Goal: Task Accomplishment & Management: Manage account settings

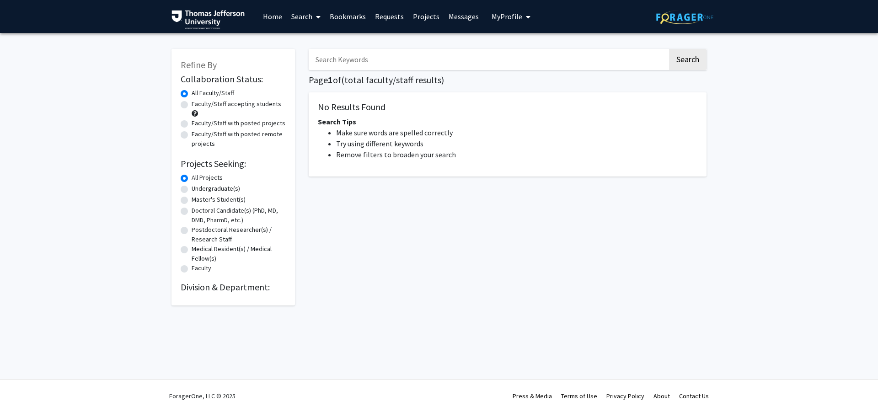
click at [691, 20] on img at bounding box center [684, 17] width 57 height 14
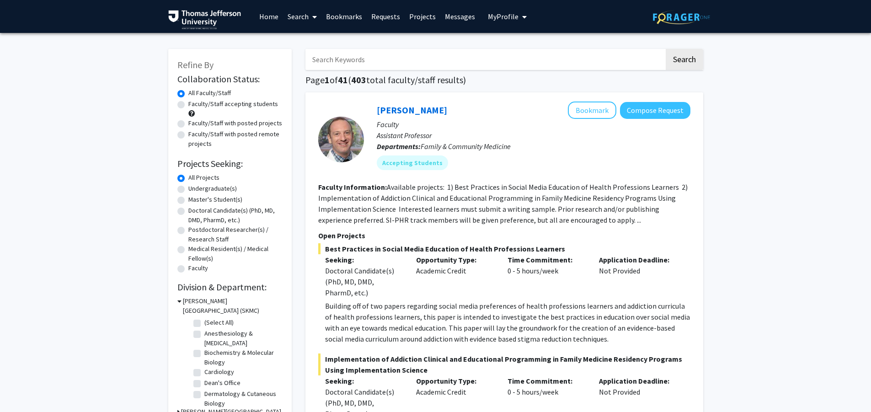
click at [528, 21] on div "Skip navigation Home Search Bookmarks Requests Projects Messages My Profile [PE…" at bounding box center [435, 16] width 549 height 33
click at [497, 21] on span "My Profile" at bounding box center [503, 16] width 31 height 9
click at [510, 48] on div "[PERSON_NAME] View Profile" at bounding box center [533, 47] width 78 height 20
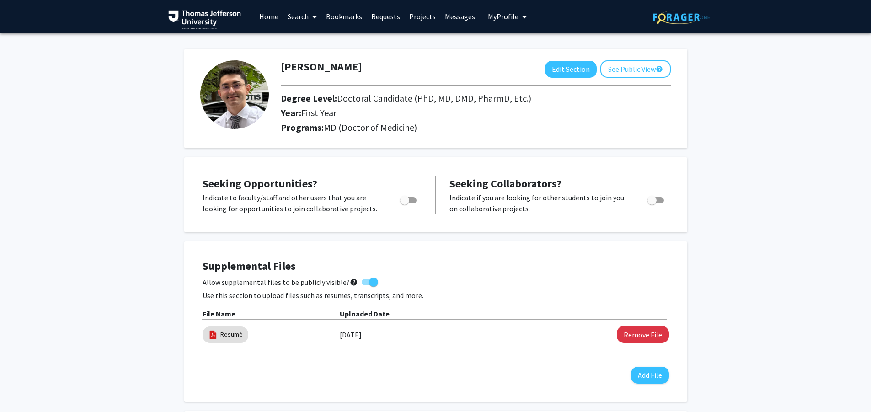
click at [236, 101] on img at bounding box center [234, 94] width 69 height 69
click at [616, 71] on button "See Public View help" at bounding box center [635, 68] width 70 height 17
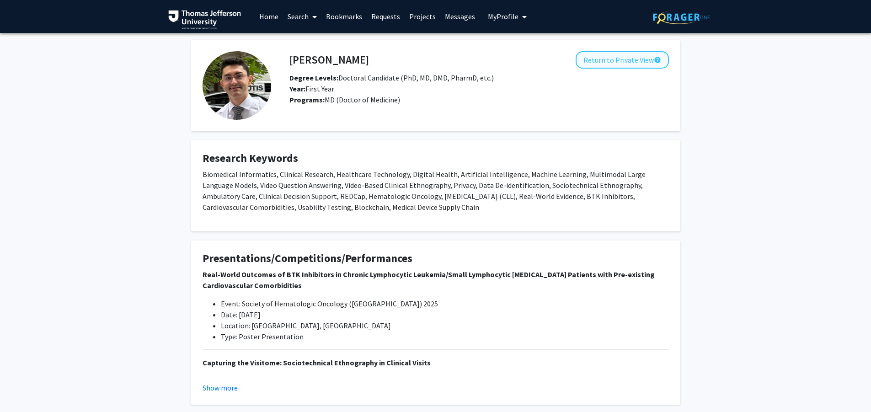
click at [622, 66] on button "Return to Private View help" at bounding box center [622, 59] width 93 height 17
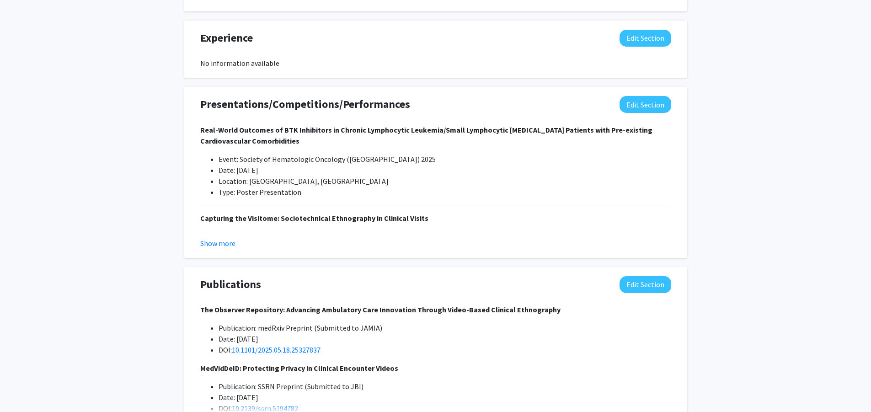
scroll to position [678, 0]
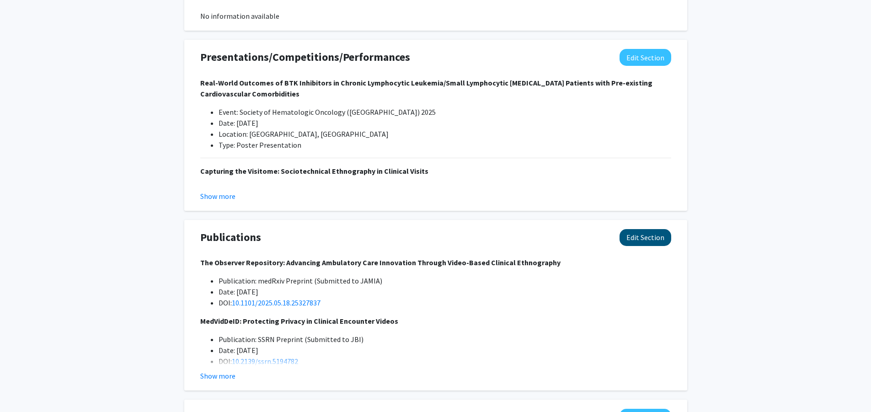
click at [627, 241] on button "Edit Section" at bounding box center [646, 237] width 52 height 17
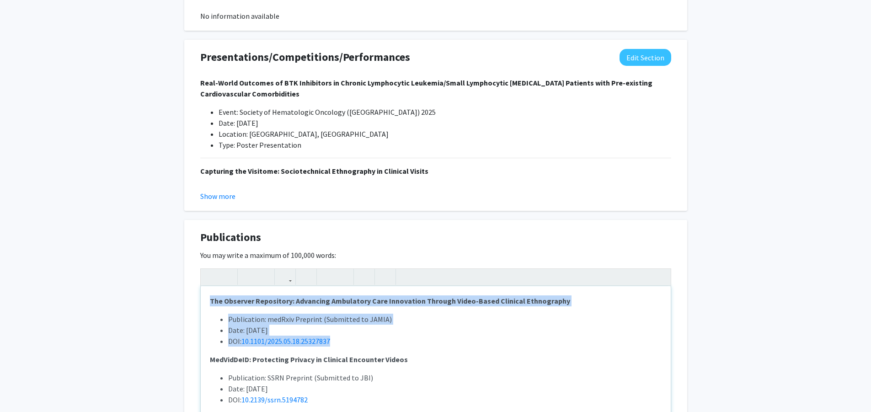
drag, startPoint x: 365, startPoint y: 347, endPoint x: 101, endPoint y: 277, distance: 273.4
copy div "The Observer Repository: Advancing Ambulatory Care Innovation Through Video-Bas…"
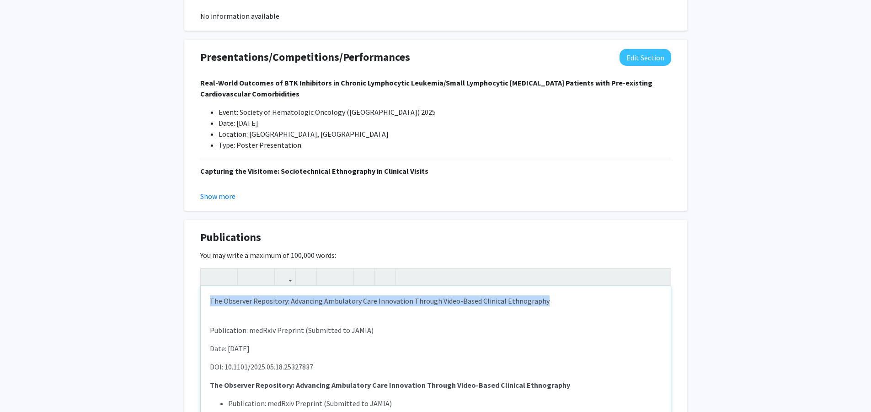
drag, startPoint x: 575, startPoint y: 304, endPoint x: 64, endPoint y: 262, distance: 512.0
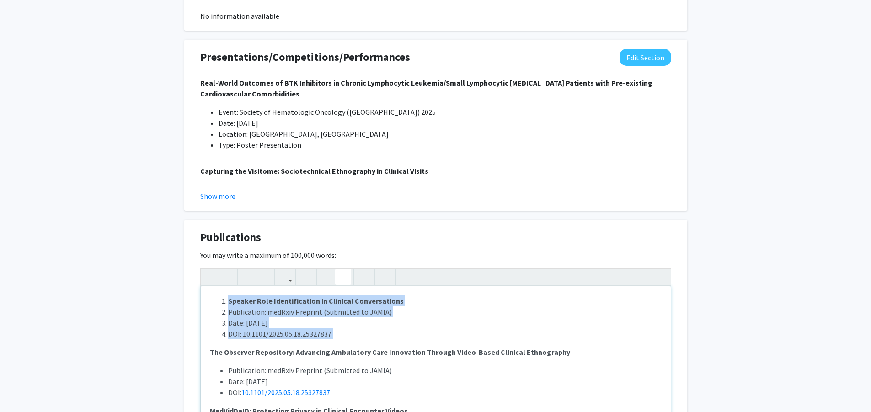
click at [335, 280] on button "button" at bounding box center [343, 277] width 16 height 16
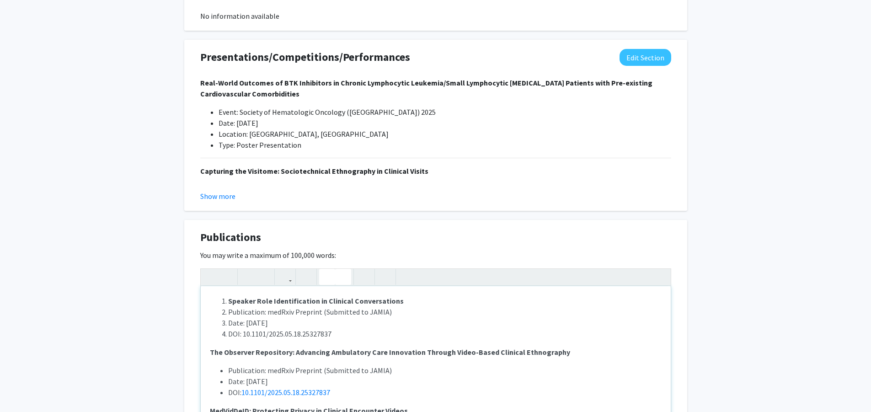
click at [334, 280] on button "button" at bounding box center [327, 277] width 16 height 16
click at [225, 299] on ul "Speaker Role Identification in Clinical Conversations Publication: medRxiv Prep…" at bounding box center [436, 317] width 452 height 44
click at [325, 274] on icon "button" at bounding box center [327, 276] width 8 height 15
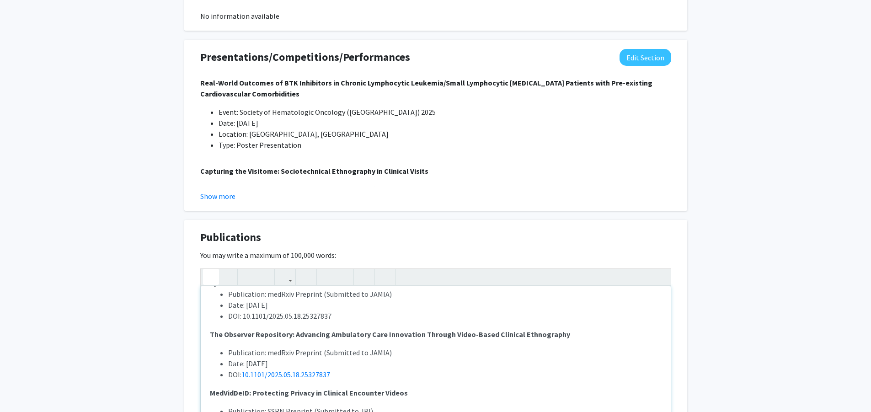
scroll to position [6, 0]
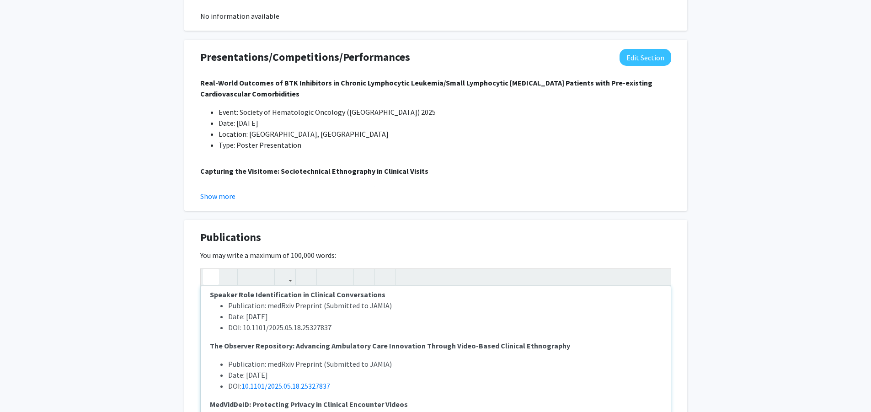
click at [409, 297] on p "Speaker Role Identification in Clinical Conversations Publication: medRxiv Prep…" at bounding box center [436, 311] width 452 height 44
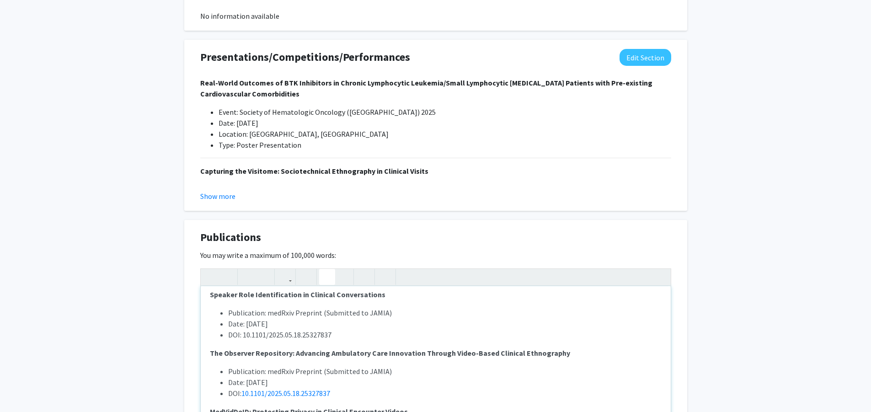
scroll to position [18, 0]
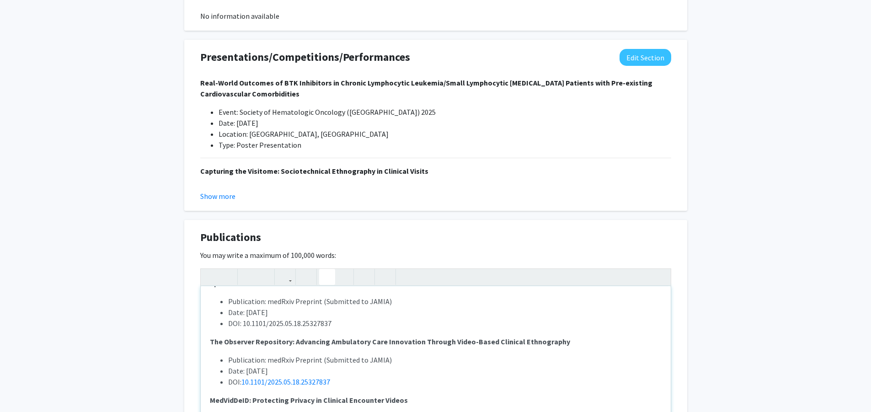
click at [255, 313] on span "Date: [DATE]" at bounding box center [248, 312] width 40 height 9
click at [366, 307] on li "Publication: medRxiv Preprint (Submitted to JAMIA)" at bounding box center [444, 301] width 433 height 11
click at [368, 304] on span "Publication: medRxiv Preprint (Submitted to JAMIA)" at bounding box center [310, 301] width 164 height 9
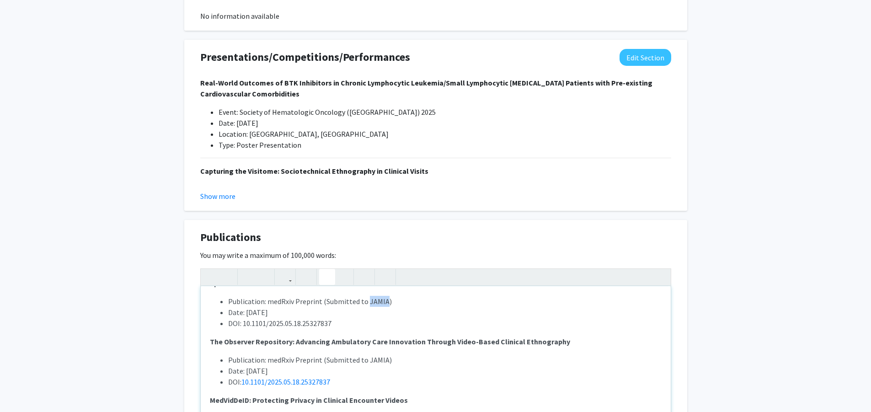
click at [368, 304] on span "Publication: medRxiv Preprint (Submitted to JAMIA)" at bounding box center [310, 301] width 164 height 9
click at [366, 301] on span "Publication: medRxiv Preprint (Submitted to PSB)" at bounding box center [306, 301] width 157 height 9
copy span "PSB"
click at [434, 320] on li "DOI: 10.1101/2025.05.18.25327837" at bounding box center [444, 323] width 433 height 11
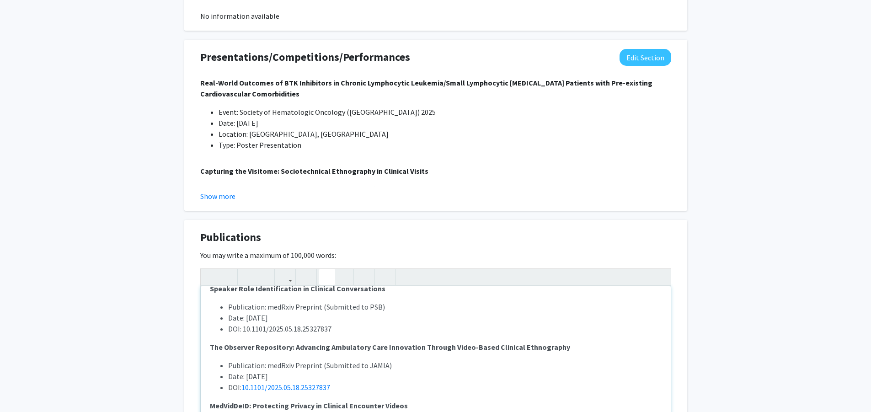
scroll to position [6, 0]
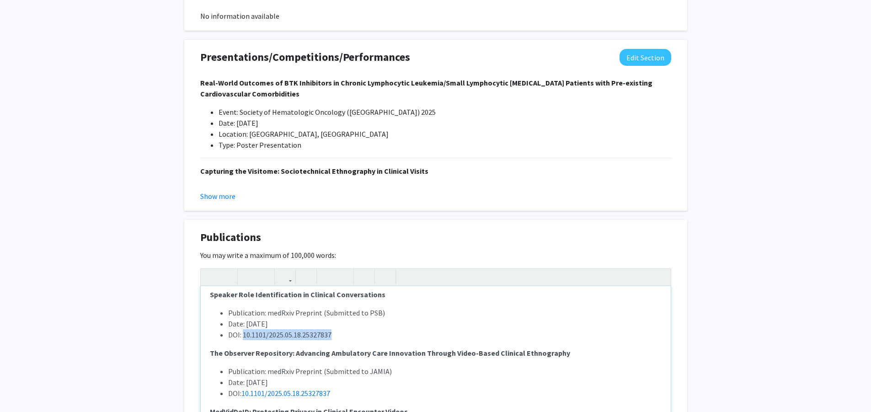
drag, startPoint x: 339, startPoint y: 336, endPoint x: 243, endPoint y: 335, distance: 95.6
click at [243, 335] on li "DOI: 10.1101/2025.05.18.25327837" at bounding box center [444, 334] width 433 height 11
click at [242, 338] on span "DOI:10.1101/2025.08.14.25332837" at bounding box center [279, 334] width 102 height 9
type textarea "<p><strong style="font-size: 1rem;">Speaker Role Identification in Clinical Con…"
drag, startPoint x: 336, startPoint y: 339, endPoint x: 243, endPoint y: 338, distance: 92.4
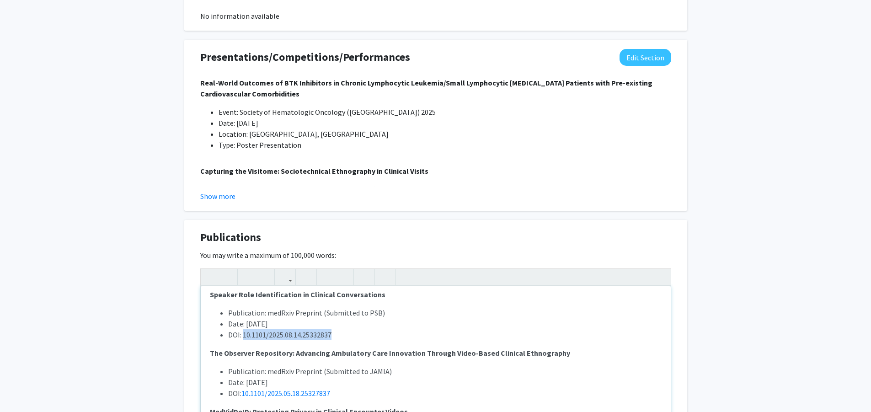
click at [243, 338] on li "DOI: 10.1101/2025.08.14.25332837" at bounding box center [444, 334] width 433 height 11
click at [287, 278] on icon "button" at bounding box center [285, 276] width 8 height 15
click at [301, 299] on div "Speaker Role Identification in Clinical Conversations Publication: medRxiv Prep…" at bounding box center [435, 345] width 471 height 155
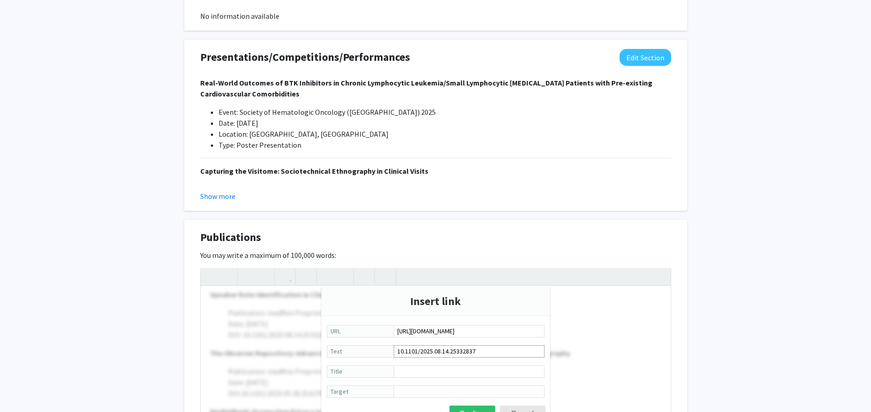
scroll to position [716, 0]
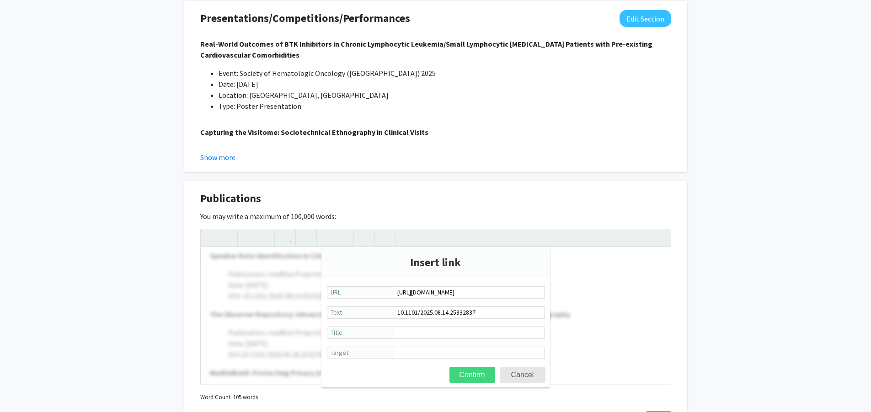
type input "[URL][DOMAIN_NAME]"
click at [479, 377] on button "Confirm" at bounding box center [472, 375] width 46 height 16
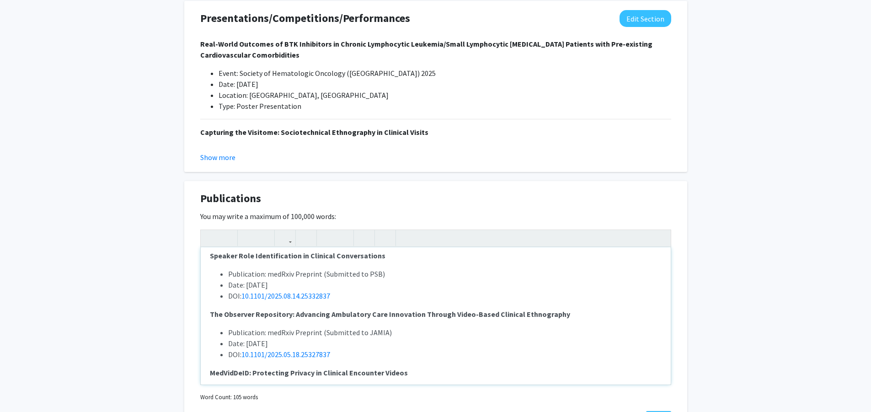
click at [418, 301] on li "DOI: 10.1101/2025.08.14.25332837" at bounding box center [444, 295] width 433 height 11
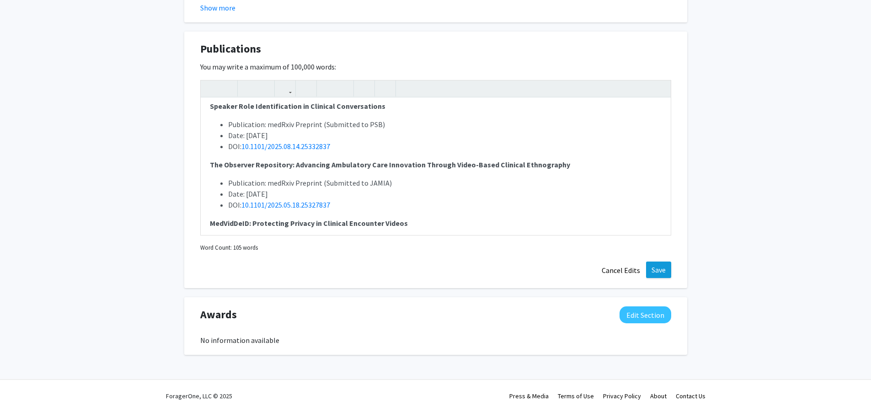
click at [653, 276] on button "Save" at bounding box center [658, 270] width 25 height 16
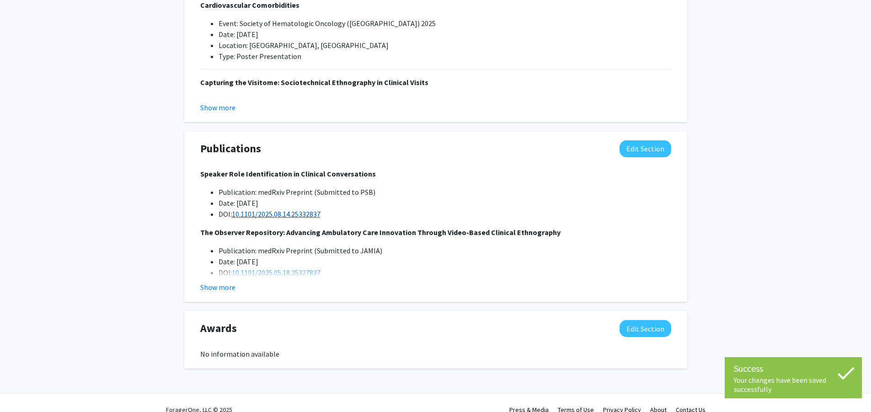
click at [278, 214] on link "10.1101/2025.08.14.25332837" at bounding box center [276, 213] width 89 height 9
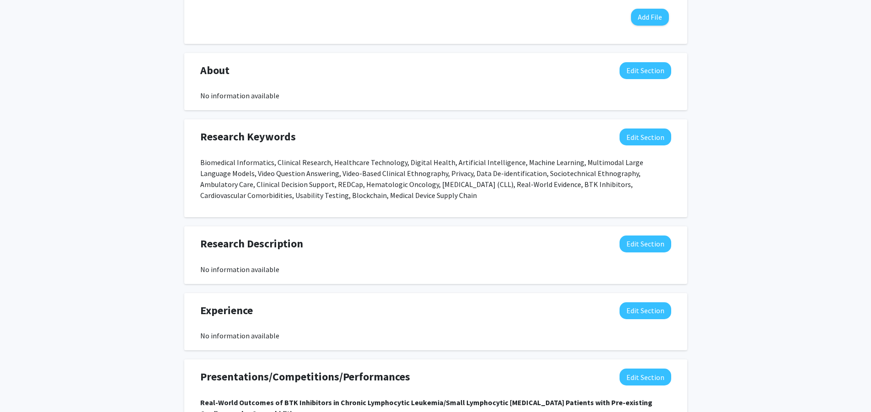
scroll to position [511, 0]
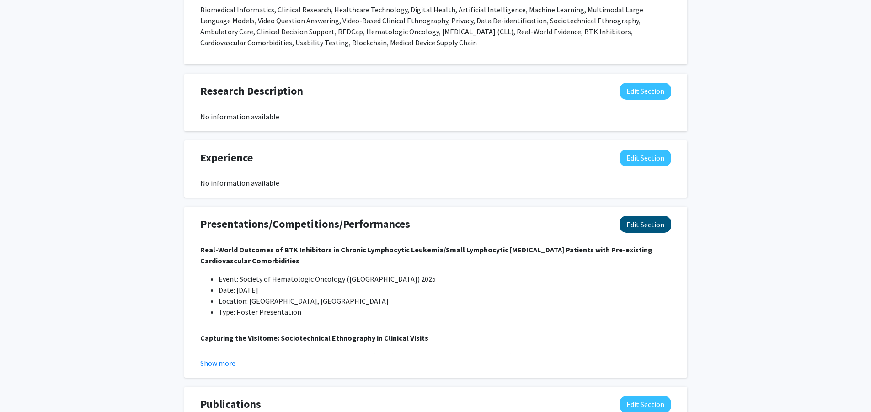
click at [654, 232] on button "Edit Section" at bounding box center [646, 224] width 52 height 17
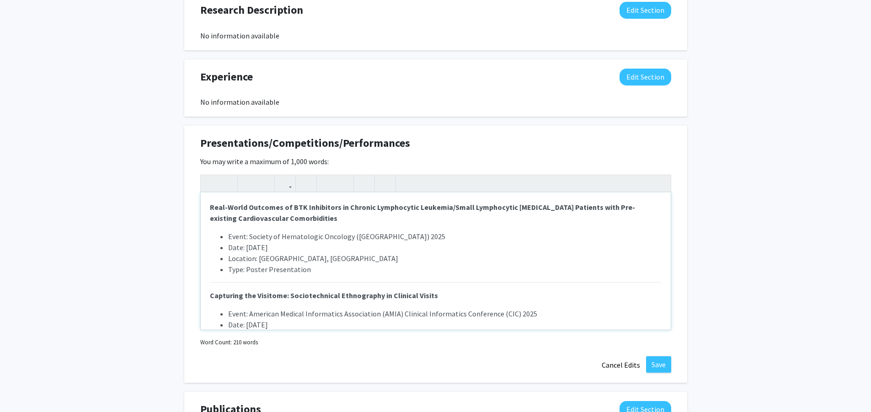
scroll to position [12, 0]
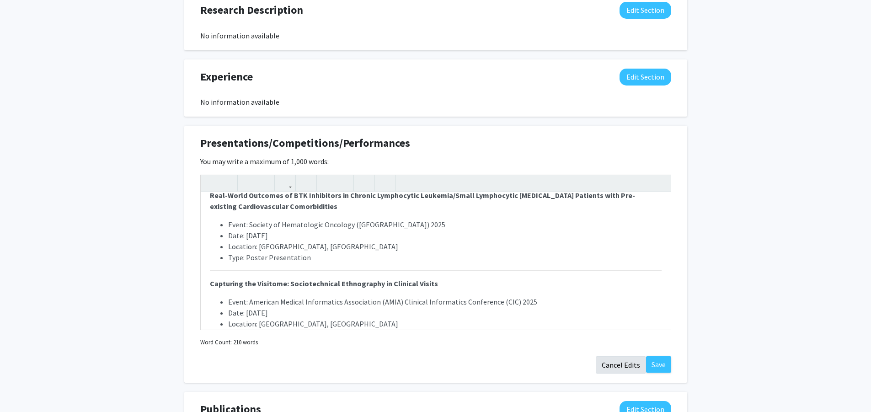
click at [616, 361] on button "Cancel Edits" at bounding box center [621, 364] width 50 height 17
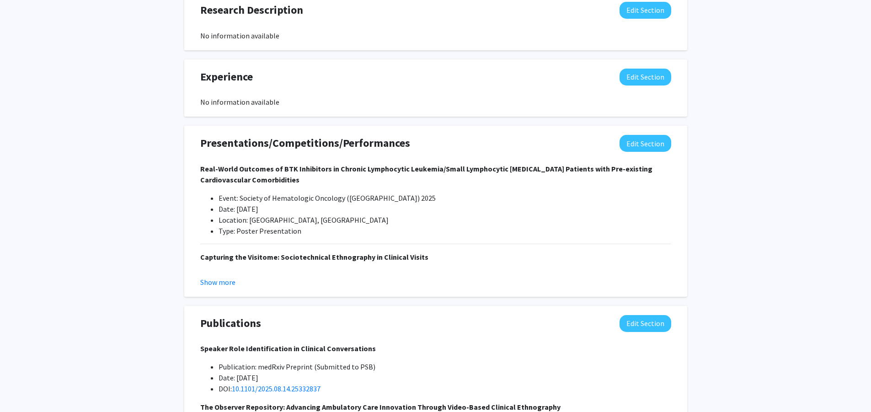
scroll to position [698, 0]
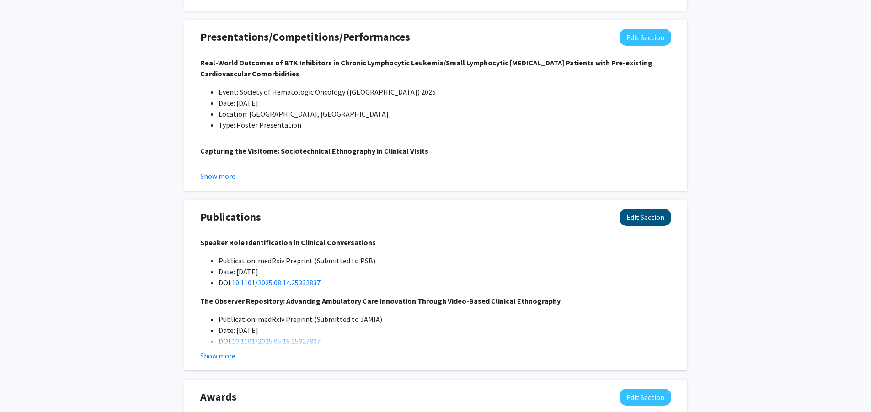
click at [640, 226] on button "Edit Section" at bounding box center [646, 217] width 52 height 17
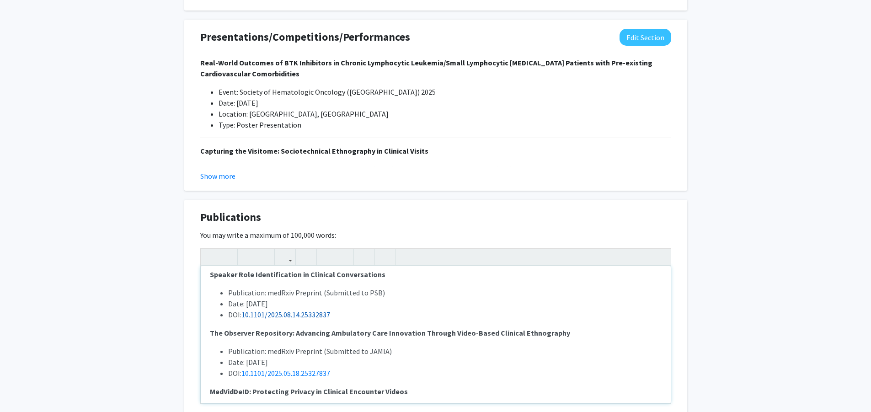
click at [317, 317] on link "10.1101/2025.08.14.25332837" at bounding box center [285, 314] width 89 height 9
drag, startPoint x: 334, startPoint y: 315, endPoint x: 244, endPoint y: 320, distance: 89.7
click at [244, 320] on li "DOI: 10.1101/2025.08.14.25332837" at bounding box center [444, 314] width 433 height 11
click at [288, 259] on icon "button" at bounding box center [285, 256] width 8 height 15
type textarea "<p><strong style="font-size: 1rem;">Speaker Role Identification in Clinical Con…"
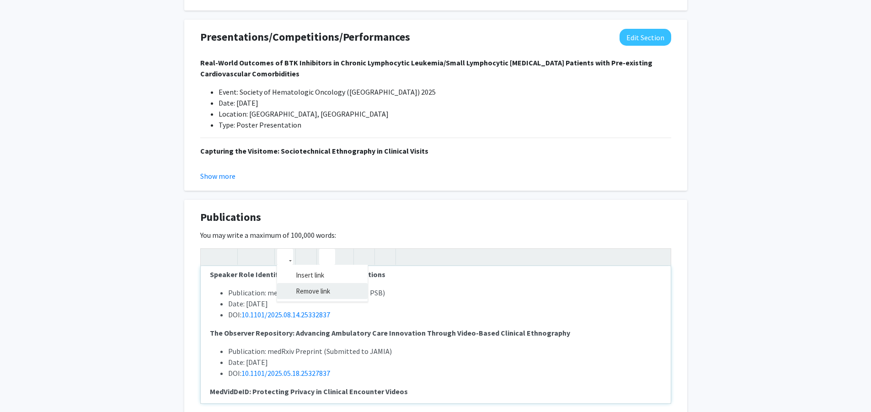
click at [297, 292] on div "Speaker Role Identification in Clinical Conversations Publication: medRxiv Prep…" at bounding box center [435, 325] width 471 height 155
click at [285, 258] on icon "button" at bounding box center [285, 256] width 8 height 15
click at [293, 279] on div "Speaker Role Identification in Clinical Conversations Publication: medRxiv Prep…" at bounding box center [435, 325] width 471 height 155
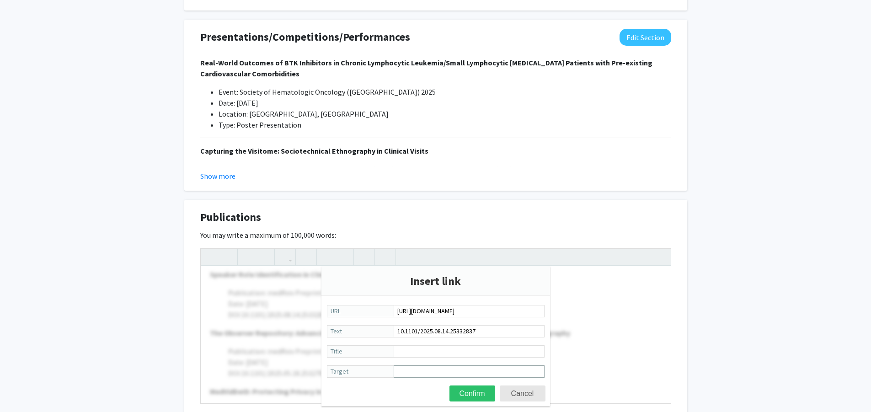
type input "[URL][DOMAIN_NAME]"
click at [441, 374] on input "Target" at bounding box center [469, 371] width 151 height 12
type input "_blank"
click at [472, 393] on button "Confirm" at bounding box center [472, 393] width 46 height 16
type textarea "<p><strong style="font-size: 1rem;">Speaker Role Identification in Clinical Con…"
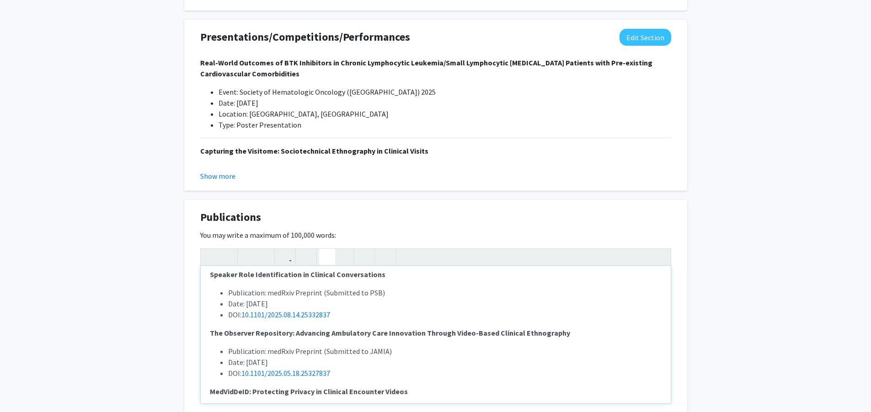
scroll to position [53, 0]
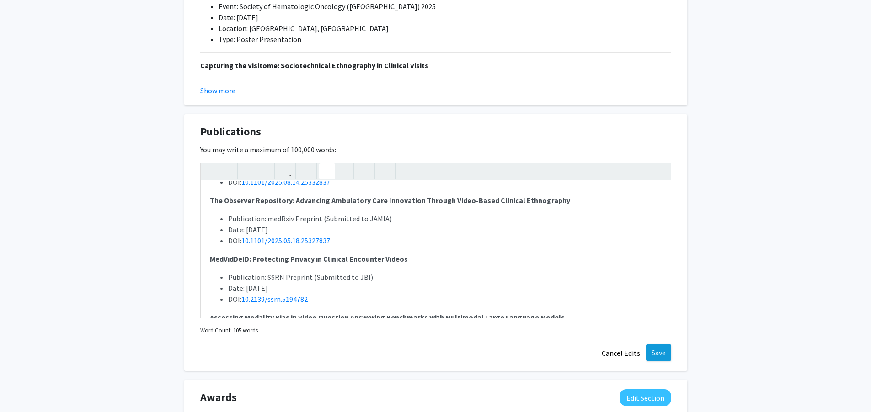
click at [655, 361] on button "Save" at bounding box center [658, 352] width 25 height 16
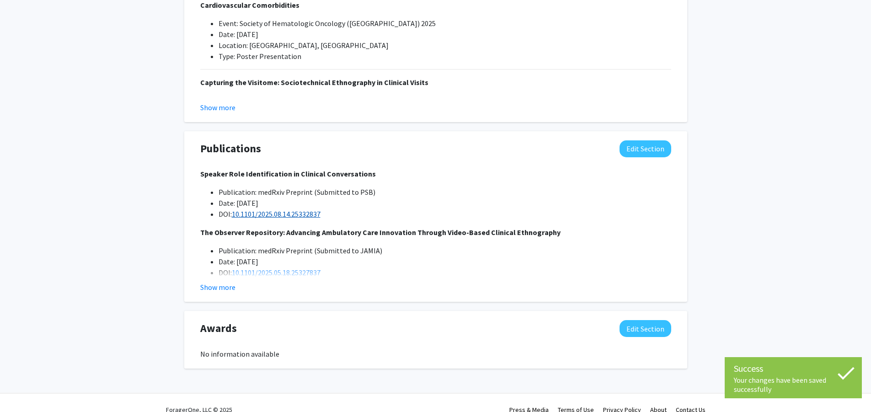
click at [292, 213] on link "10.1101/2025.08.14.25332837" at bounding box center [276, 213] width 89 height 9
click at [359, 228] on p "The Observer Repository: Advancing Ambulatory Care Innovation Through Video-Bas…" at bounding box center [435, 232] width 471 height 11
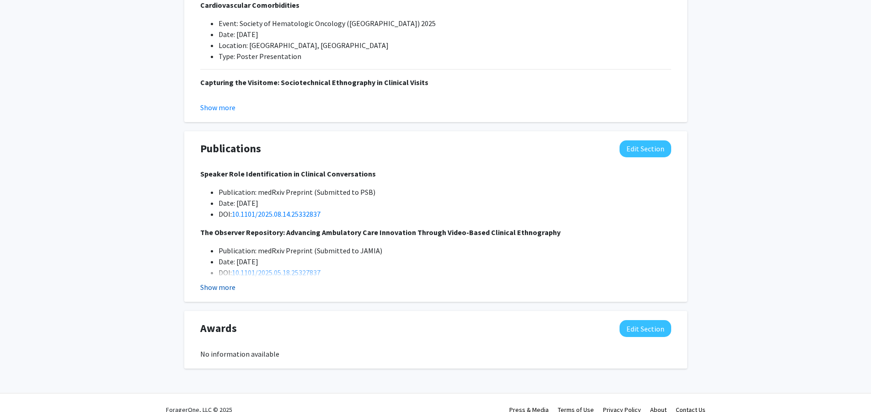
click at [231, 289] on button "Show more" at bounding box center [217, 287] width 35 height 11
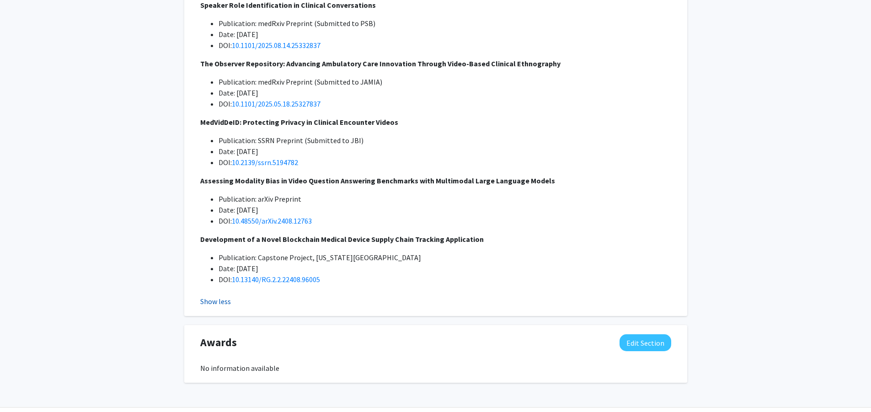
click at [220, 304] on button "Show less" at bounding box center [215, 301] width 31 height 11
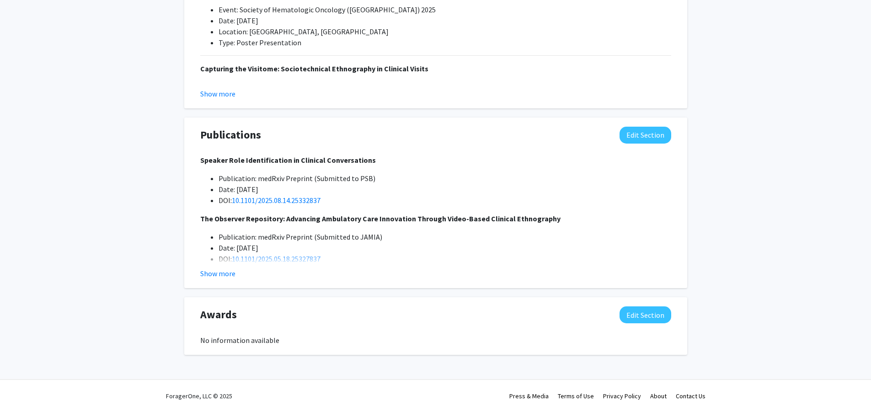
scroll to position [623, 0]
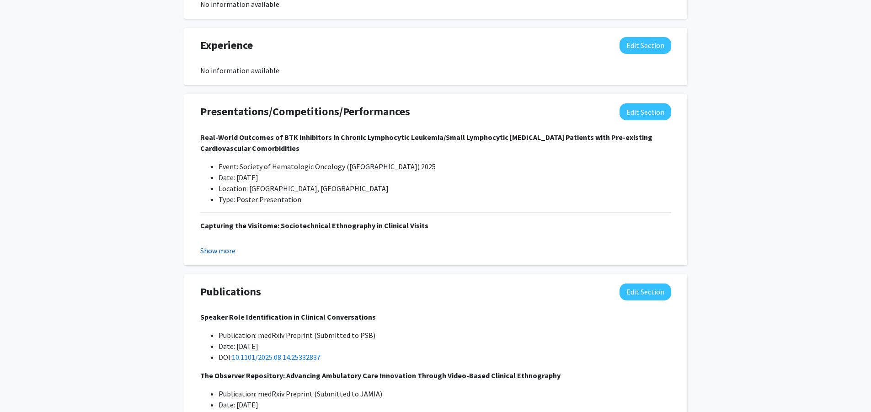
click at [207, 248] on button "Show more" at bounding box center [217, 250] width 35 height 11
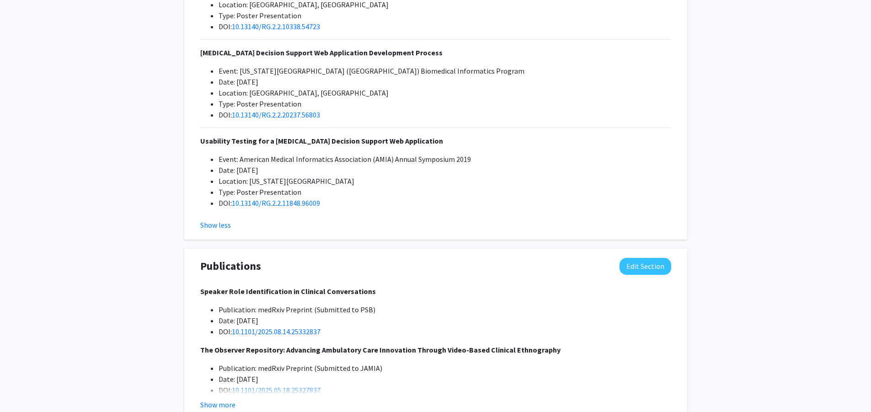
scroll to position [1281, 0]
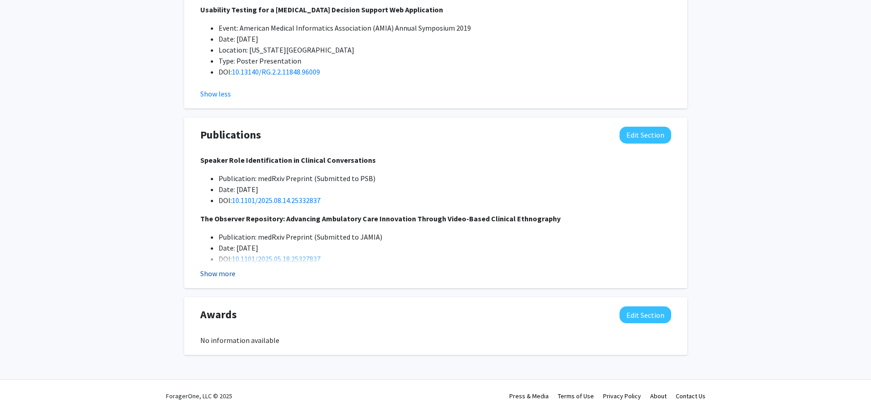
click at [216, 273] on button "Show more" at bounding box center [217, 273] width 35 height 11
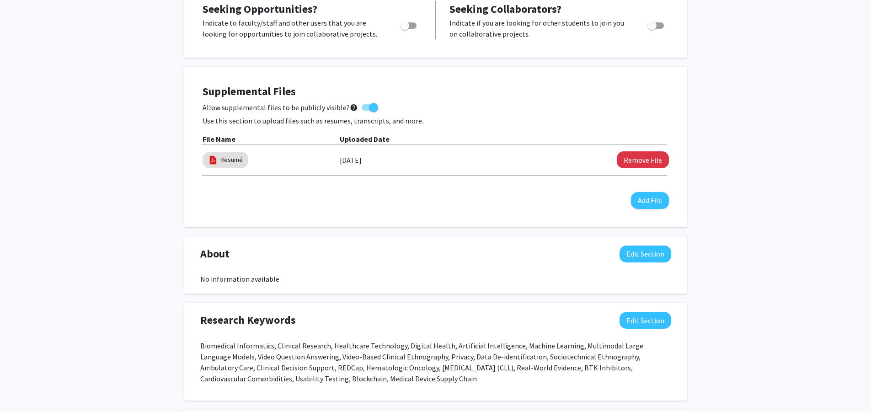
scroll to position [0, 0]
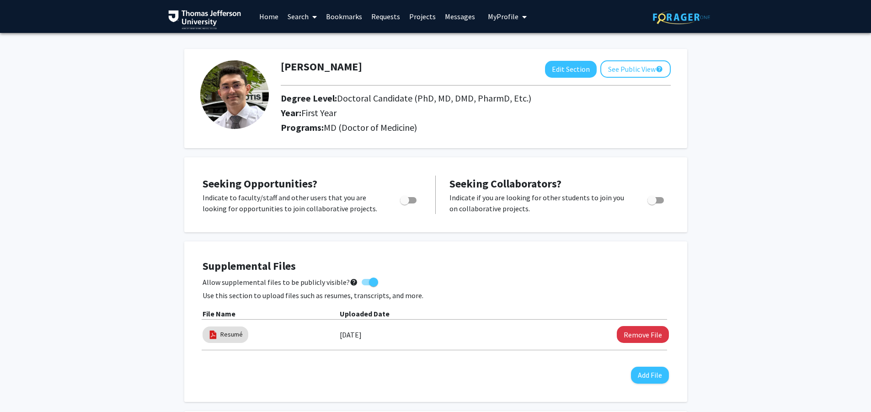
click at [259, 17] on link "Home" at bounding box center [269, 16] width 28 height 32
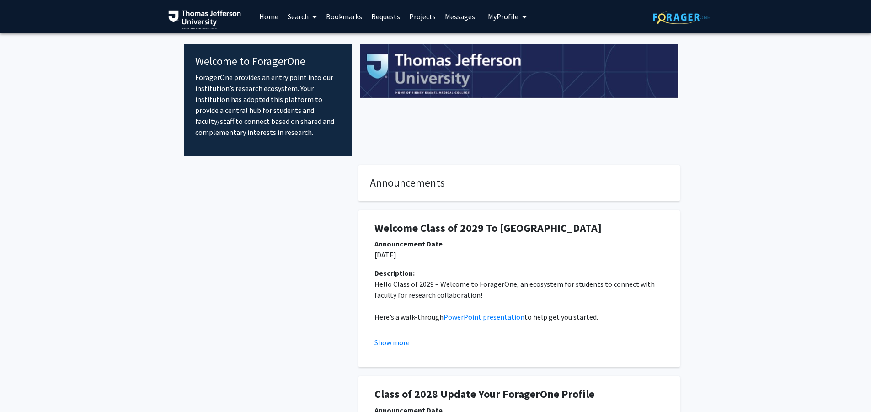
click at [299, 18] on link "Search" at bounding box center [302, 16] width 38 height 32
click at [301, 58] on span "Students" at bounding box center [311, 60] width 56 height 18
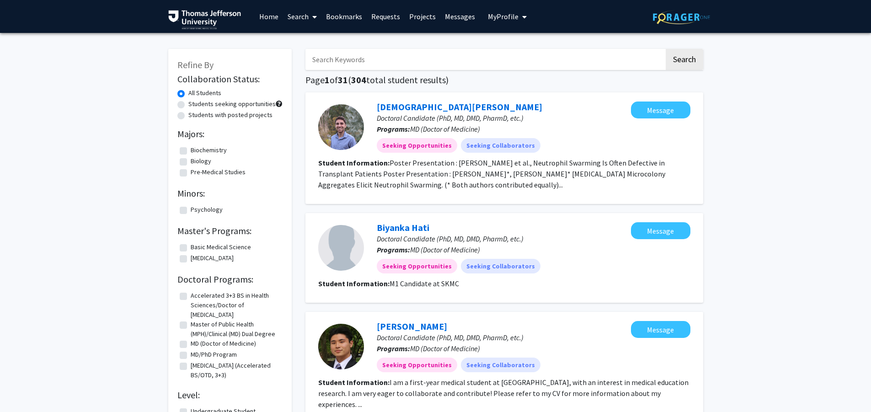
drag, startPoint x: 390, startPoint y: 67, endPoint x: 345, endPoint y: 80, distance: 46.9
click at [390, 67] on input "Search Keywords" at bounding box center [484, 59] width 359 height 21
type input "avani"
click at [684, 61] on button "Search" at bounding box center [684, 59] width 37 height 21
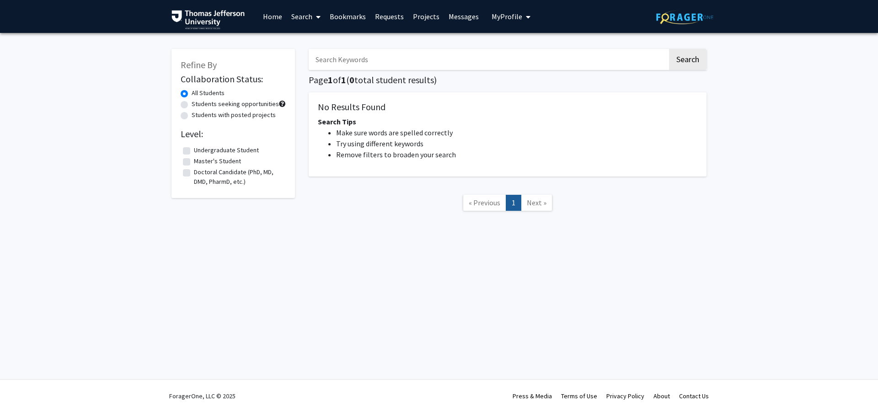
click at [687, 61] on button "Search" at bounding box center [687, 59] width 37 height 21
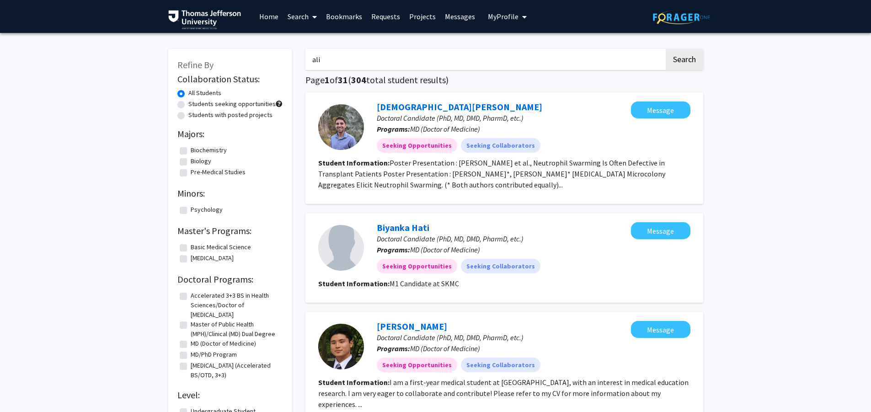
click at [684, 61] on button "Search" at bounding box center [684, 59] width 37 height 21
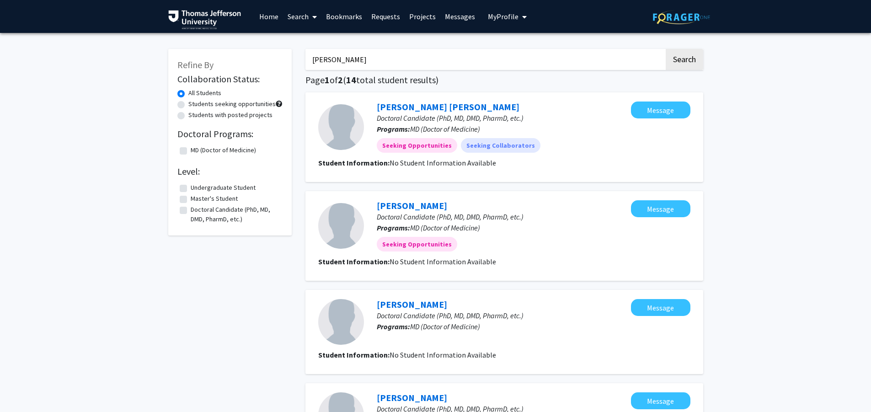
scroll to position [755, 0]
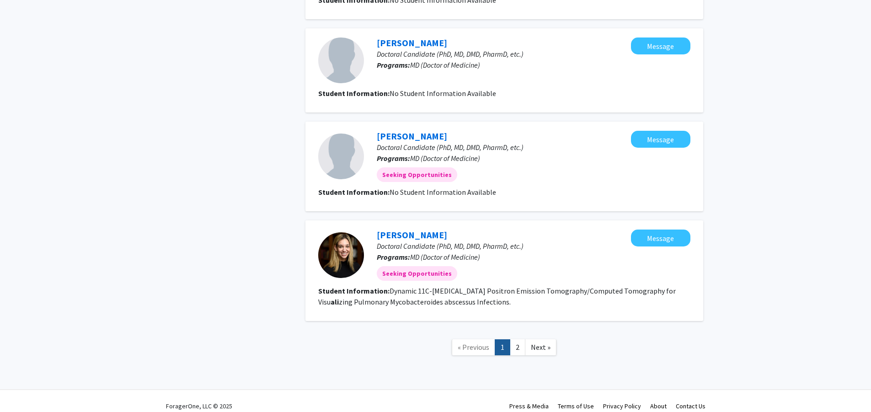
type input "[PERSON_NAME]"
click at [516, 340] on link "2" at bounding box center [518, 347] width 16 height 16
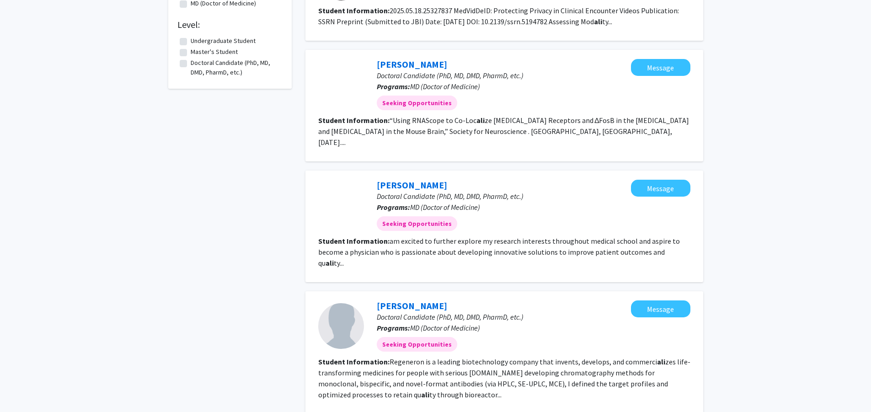
scroll to position [229, 0]
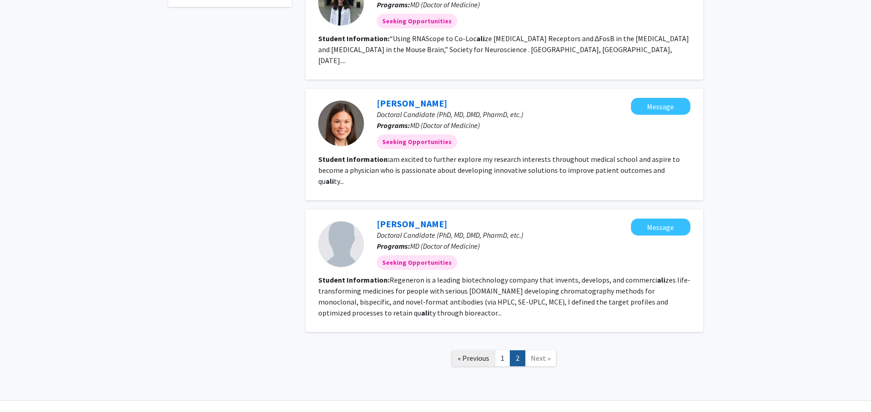
click at [486, 353] on span "« Previous" at bounding box center [474, 357] width 32 height 9
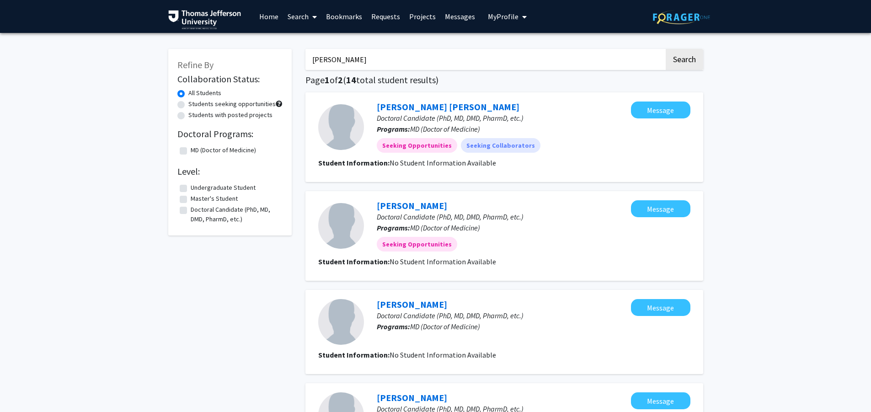
click at [276, 14] on link "Home" at bounding box center [269, 16] width 28 height 32
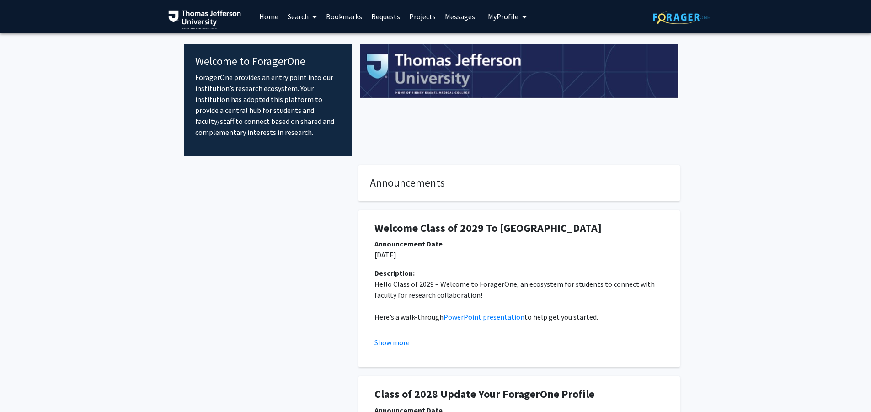
click at [500, 16] on span "My Profile" at bounding box center [503, 16] width 31 height 9
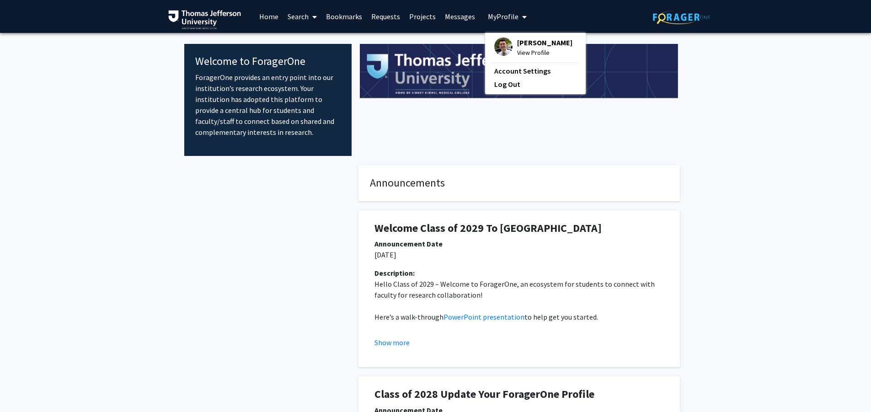
click at [517, 48] on span "[PERSON_NAME]" at bounding box center [544, 42] width 55 height 10
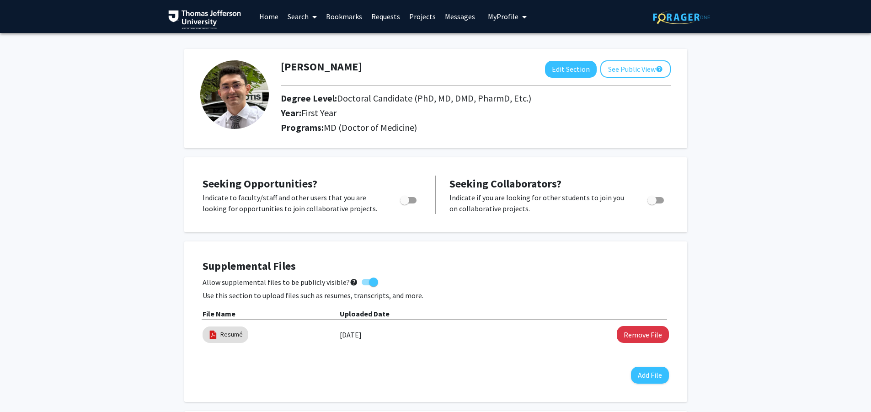
click at [408, 18] on link "Projects" at bounding box center [423, 16] width 36 height 32
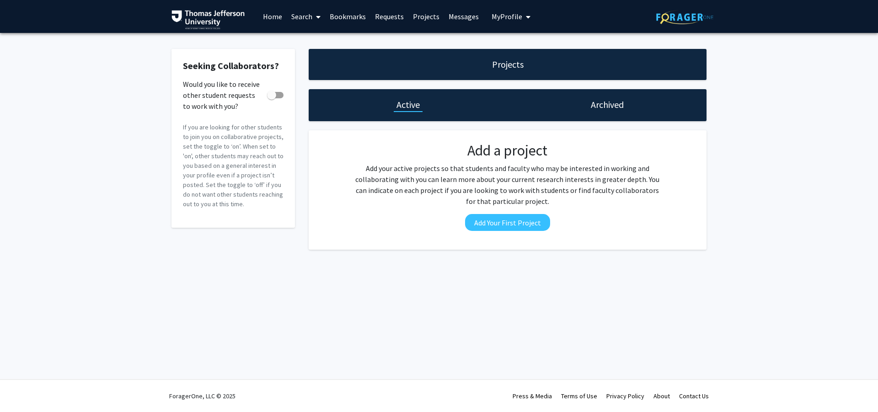
click at [750, 80] on div "Seeking Collaborators? Would you like to receive other student requests to work…" at bounding box center [439, 151] width 878 height 237
